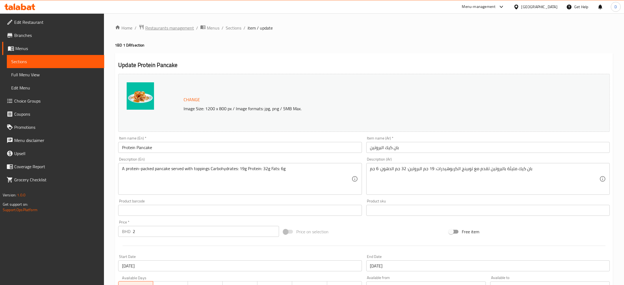
drag, startPoint x: 0, startPoint y: 0, endPoint x: 172, endPoint y: 28, distance: 174.2
click at [172, 28] on span "Restaurants management" at bounding box center [169, 28] width 49 height 7
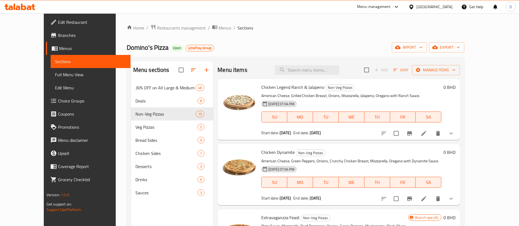
scroll to position [82, 0]
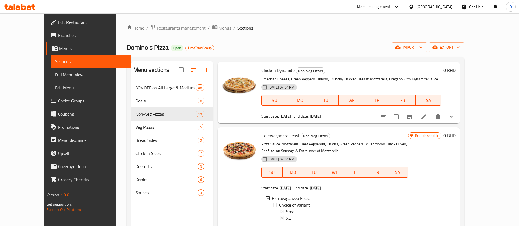
click at [164, 27] on span "Restaurants management" at bounding box center [181, 28] width 49 height 7
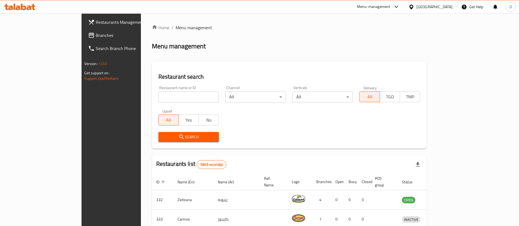
click at [208, 35] on div "Home / Menu management Menu management Restaurant search Restaurant name or ID …" at bounding box center [289, 199] width 275 height 350
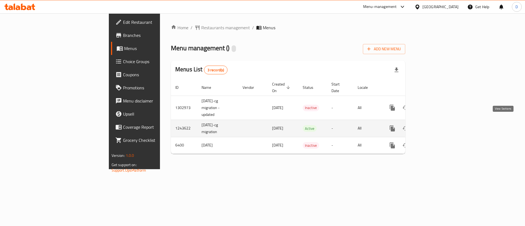
click at [435, 125] on icon "enhanced table" at bounding box center [431, 128] width 7 height 7
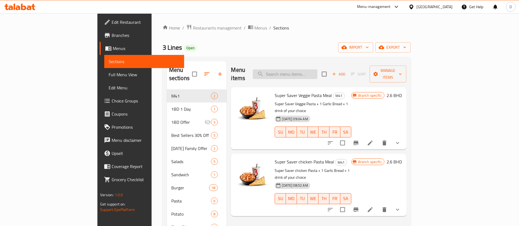
click at [317, 69] on input "search" at bounding box center [285, 74] width 65 height 10
paste input "Chicken Veggie Pasta"
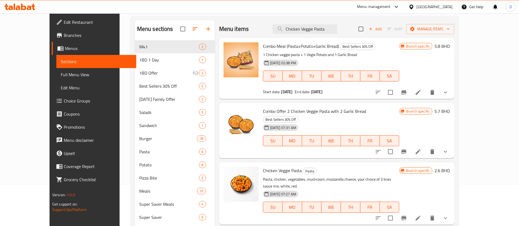
scroll to position [82, 0]
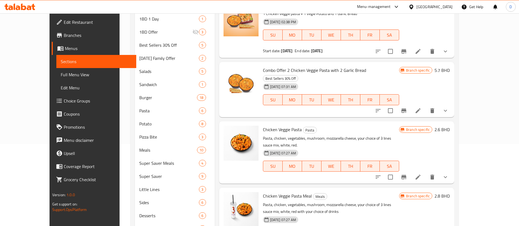
type input "Chicken Veggie Pasta"
click at [421, 174] on icon at bounding box center [418, 177] width 7 height 7
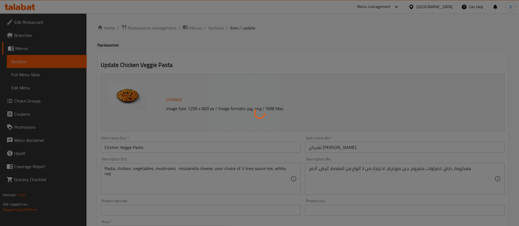
click at [331, 60] on div at bounding box center [259, 113] width 519 height 226
type input "اختيارك من الصوص"
type input "1"
type input "إختيارك من الإضافات:"
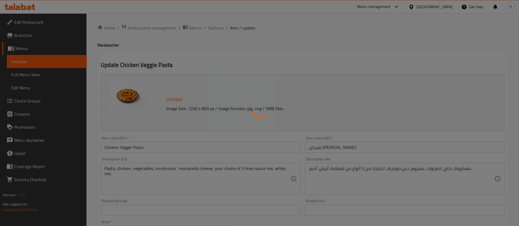
type input "1"
type input "5"
type input "إختيارك من:"
type input "1"
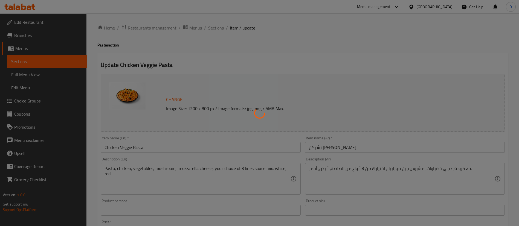
type input "اختيارك من"
type input "1"
type input "إضافات"
type input "0"
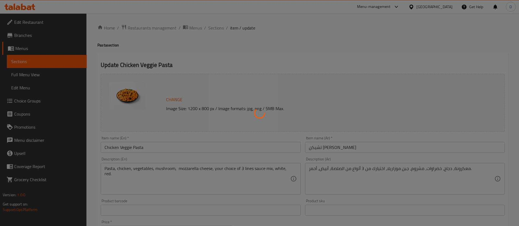
type input "12"
type input "Add On"
type input "0"
type input "1"
type input "الترقية إلى وجبة"
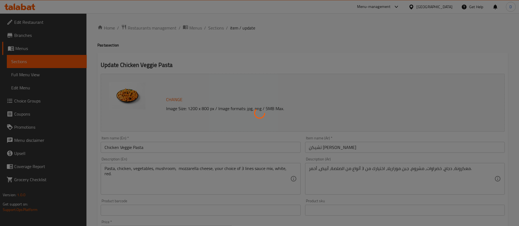
type input "0"
type input "1"
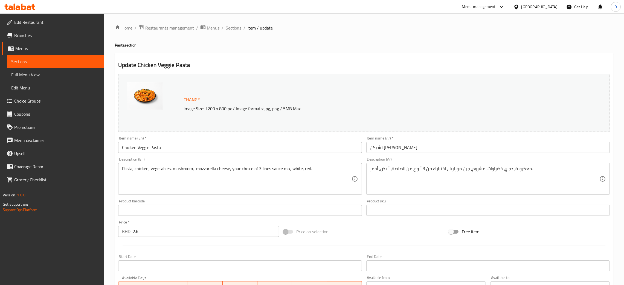
click at [224, 27] on ol "Home / Restaurants management / Menus / Sections / item / update" at bounding box center [364, 27] width 498 height 7
click at [226, 29] on span "Sections" at bounding box center [234, 28] width 16 height 7
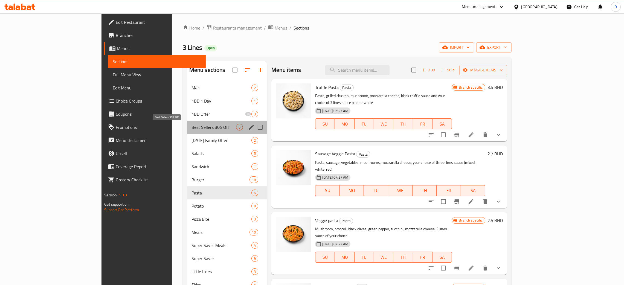
click at [191, 127] on span "Best Sellers 30% Off" at bounding box center [213, 127] width 45 height 7
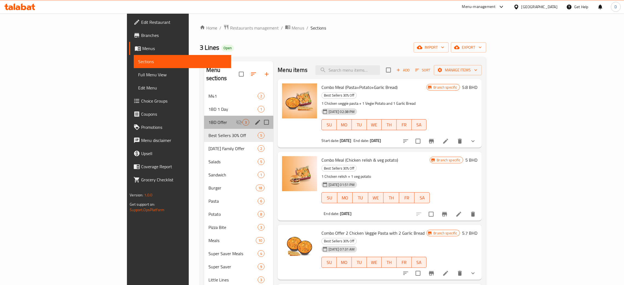
click at [204, 116] on div "1BD Offer 3" at bounding box center [238, 122] width 69 height 13
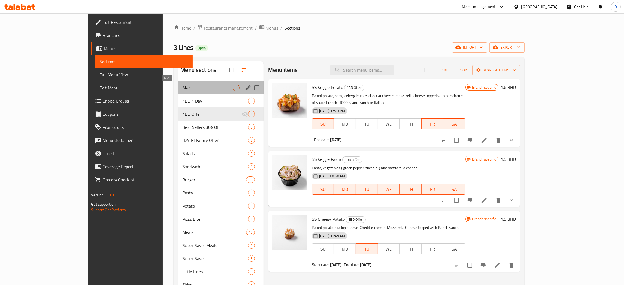
click at [182, 91] on span "M41" at bounding box center [207, 87] width 50 height 7
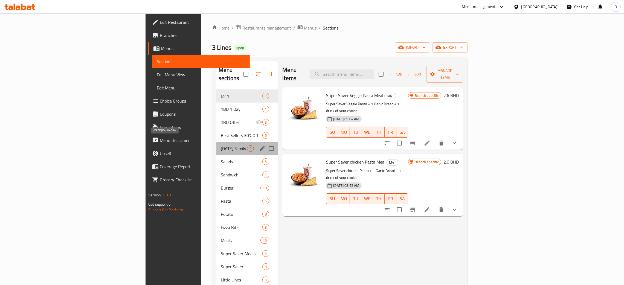
click at [221, 145] on span "Ramadan Family Offer" at bounding box center [234, 148] width 26 height 7
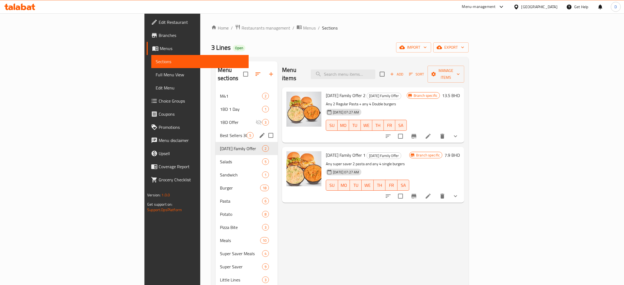
click at [220, 132] on span "Best Sellers 30% Off" at bounding box center [233, 135] width 27 height 7
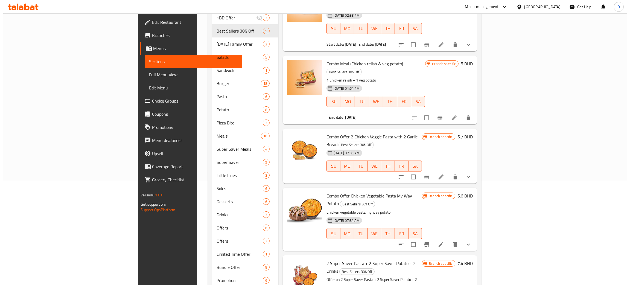
scroll to position [123, 0]
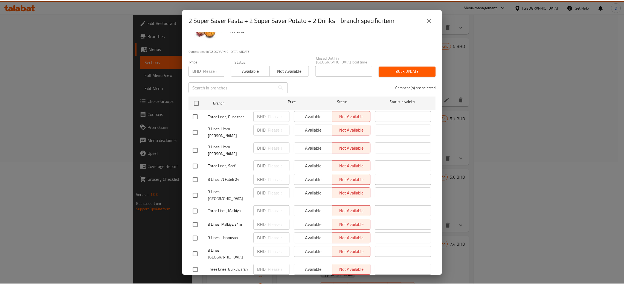
scroll to position [0, 0]
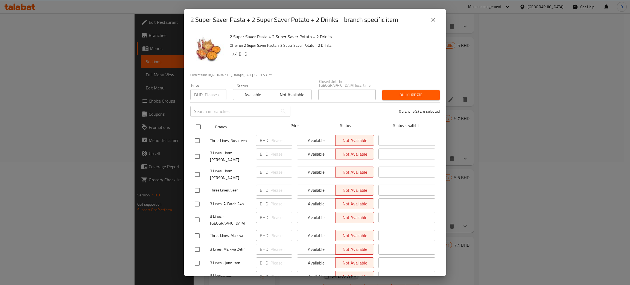
click at [202, 124] on input "checkbox" at bounding box center [198, 126] width 11 height 11
checkbox input "true"
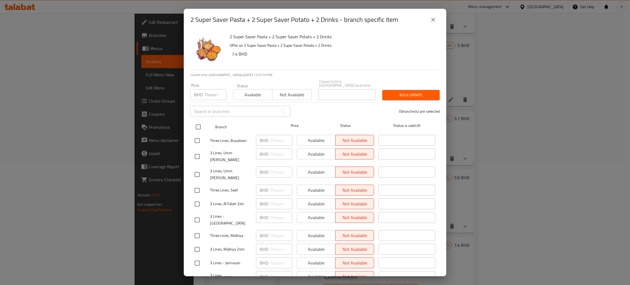
checkbox input "true"
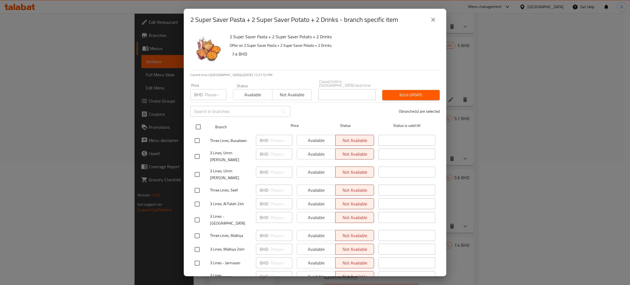
checkbox input "true"
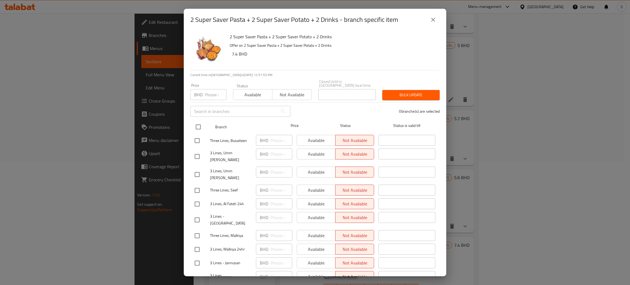
checkbox input "true"
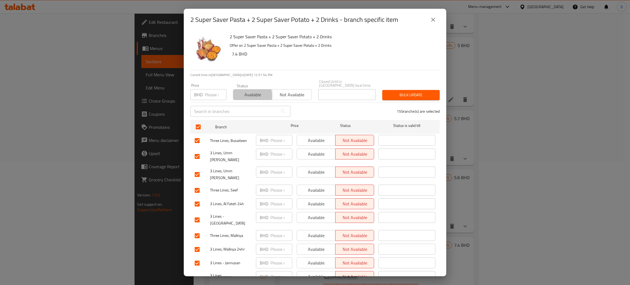
click at [245, 92] on span "Available" at bounding box center [252, 95] width 35 height 8
click at [399, 92] on span "Bulk update" at bounding box center [411, 95] width 49 height 7
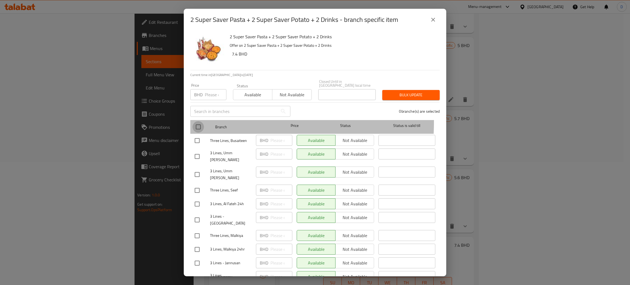
click at [197, 121] on input "checkbox" at bounding box center [198, 126] width 11 height 11
checkbox input "true"
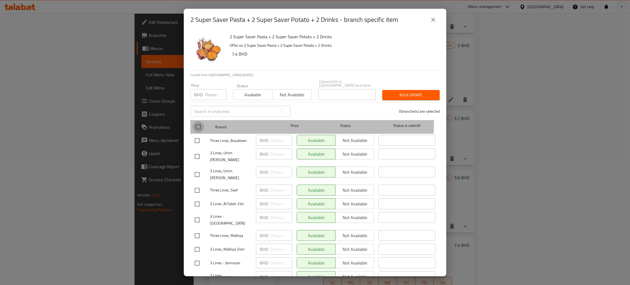
checkbox input "true"
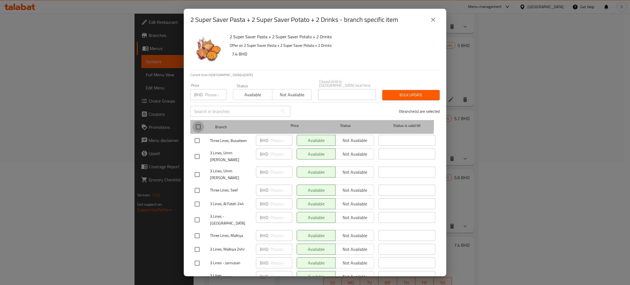
checkbox input "true"
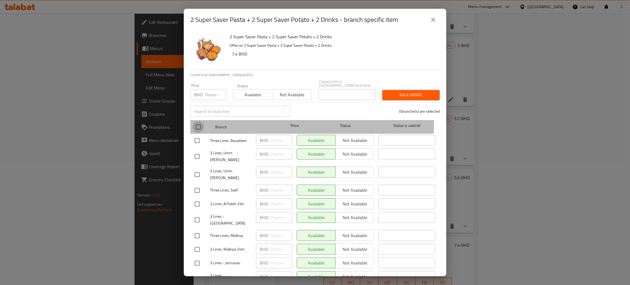
checkbox input "true"
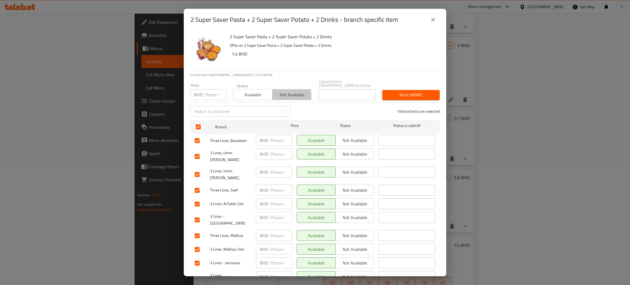
click at [275, 93] on span "Not available" at bounding box center [292, 95] width 35 height 8
click at [412, 101] on div "15 branche(s) are selected" at bounding box center [368, 111] width 149 height 20
click at [412, 94] on span "Bulk update" at bounding box center [411, 95] width 49 height 7
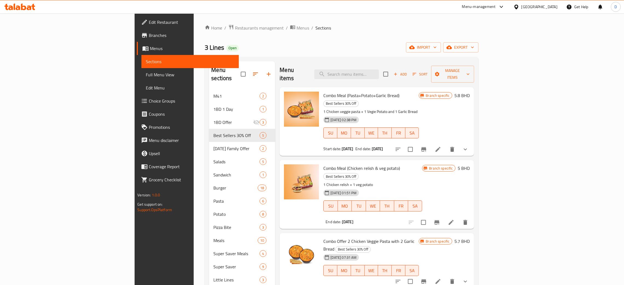
click at [380, 64] on div "Menu items Add Sort Manage items" at bounding box center [376, 74] width 194 height 26
drag, startPoint x: 383, startPoint y: 68, endPoint x: 388, endPoint y: 78, distance: 10.8
click at [379, 69] on input "search" at bounding box center [346, 74] width 65 height 10
paste input "2 Super Saver Pasta + 2 Super Saver Potato + 2 Drinks"
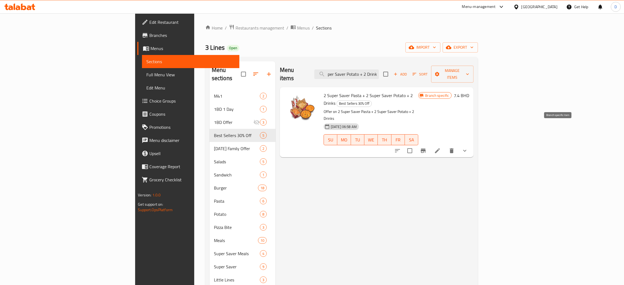
type input "2 Super Saver Pasta + 2 Super Saver Potato + 2 Drinks"
click at [426, 147] on icon "Branch-specific-item" at bounding box center [423, 150] width 7 height 7
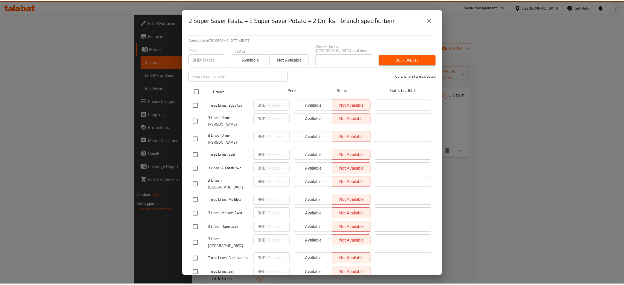
scroll to position [0, 0]
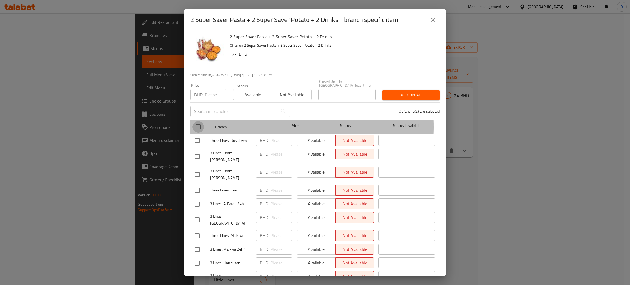
click at [197, 123] on input "checkbox" at bounding box center [198, 126] width 11 height 11
checkbox input "true"
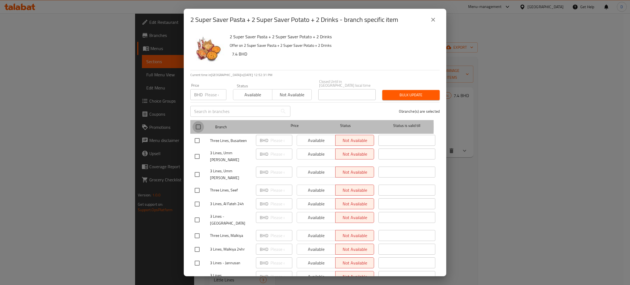
checkbox input "true"
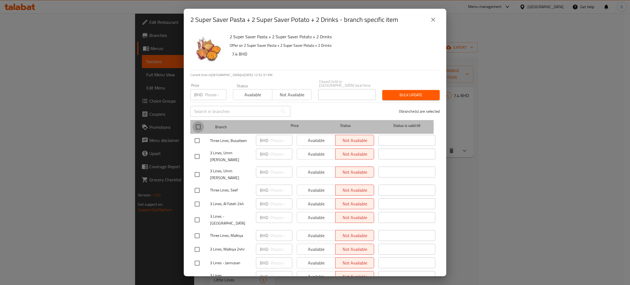
checkbox input "true"
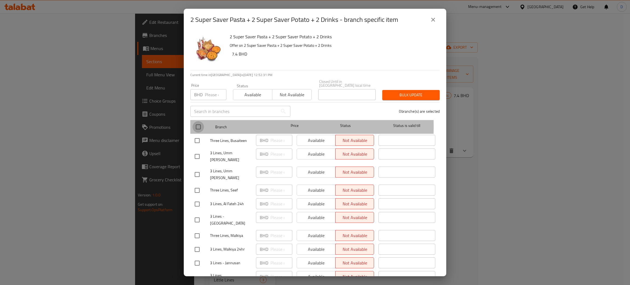
checkbox input "true"
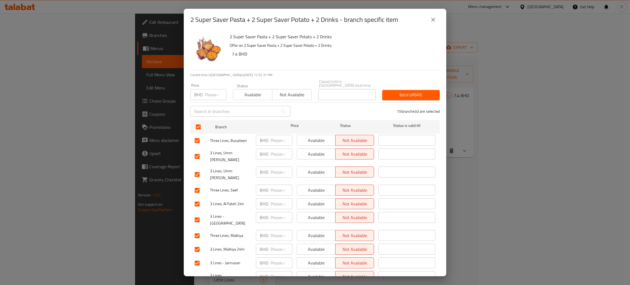
click at [250, 91] on span "Available" at bounding box center [252, 95] width 35 height 8
drag, startPoint x: 375, startPoint y: 91, endPoint x: 383, endPoint y: 96, distance: 9.0
click at [383, 96] on div "Bulk update" at bounding box center [411, 95] width 64 height 17
click at [395, 92] on span "Bulk update" at bounding box center [411, 95] width 49 height 7
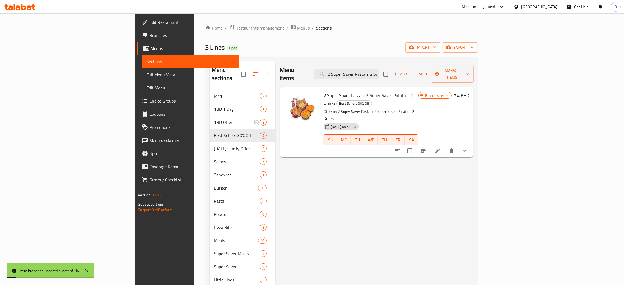
click at [418, 108] on p "Offer on 2 Super Saver Pasta + 2 Super Saver Potato + 2 Drinks" at bounding box center [370, 115] width 95 height 14
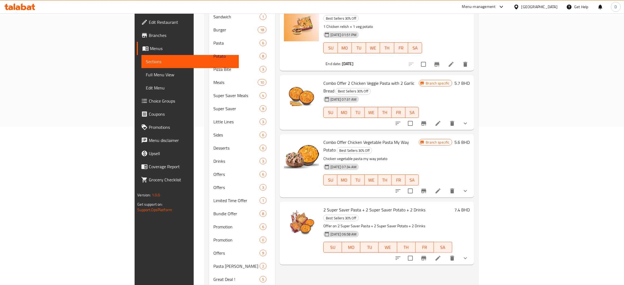
scroll to position [123, 0]
